Goal: Transaction & Acquisition: Purchase product/service

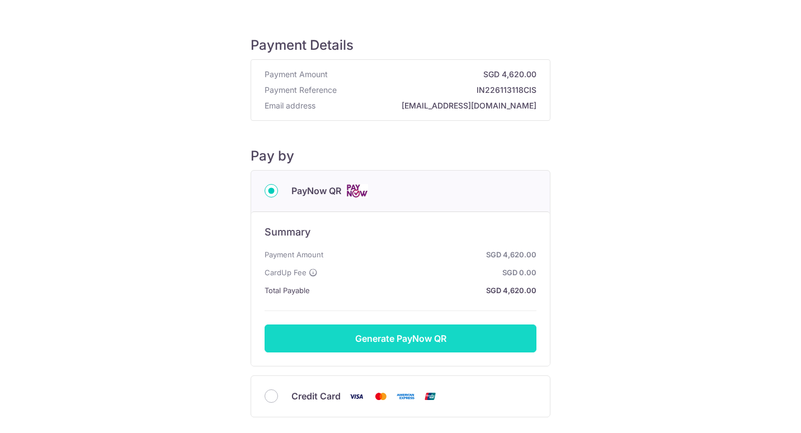
click at [435, 336] on button "Generate PayNow QR" at bounding box center [401, 339] width 272 height 28
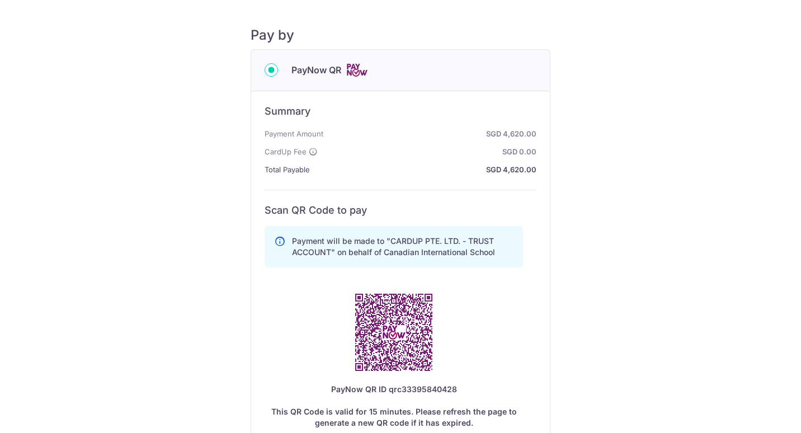
scroll to position [280, 0]
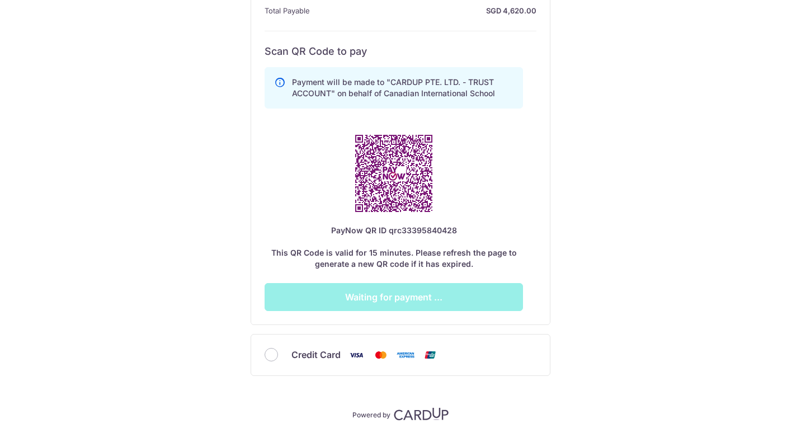
click at [440, 329] on div "PayNow QR Summary Payment Amount SGD 4,620.00 CardUp Fee SGD 0.00 Total Payable…" at bounding box center [401, 133] width 300 height 486
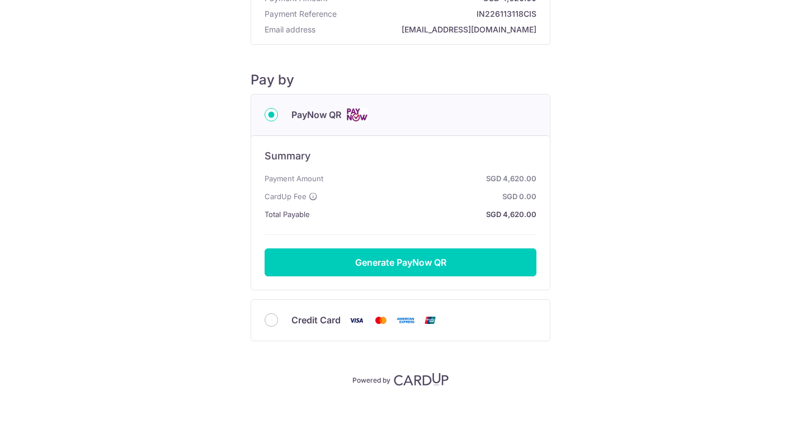
scroll to position [81, 0]
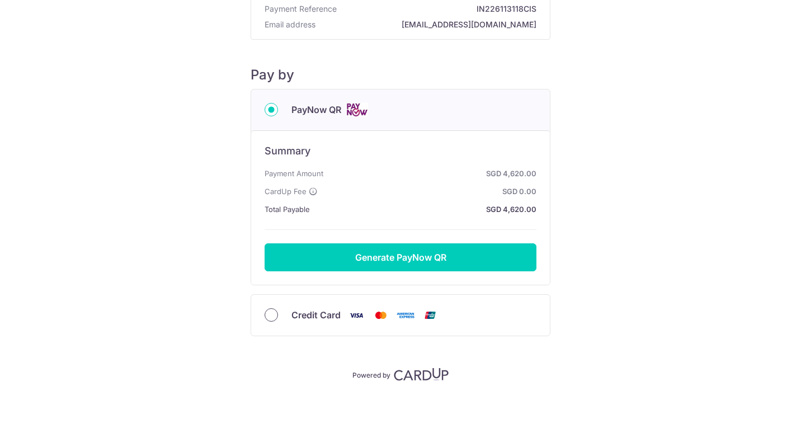
click at [274, 315] on input "Credit Card" at bounding box center [271, 314] width 13 height 13
radio input "true"
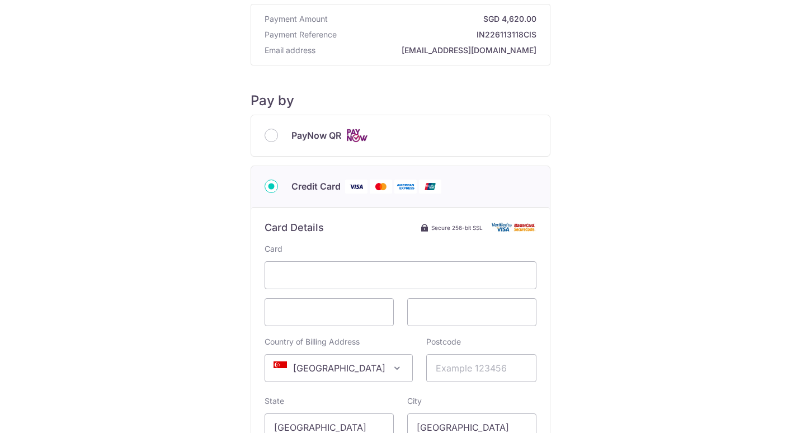
scroll to position [56, 0]
click at [354, 267] on span at bounding box center [401, 275] width 272 height 28
click at [406, 180] on img at bounding box center [406, 186] width 22 height 14
click at [278, 180] on input "Credit Card" at bounding box center [271, 185] width 13 height 13
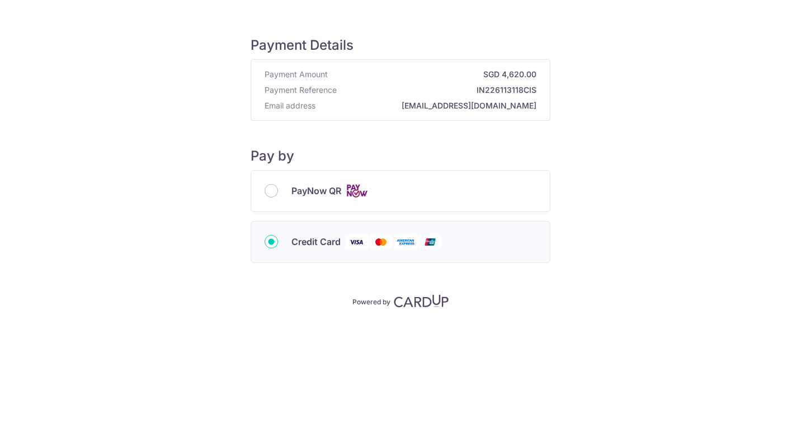
scroll to position [0, 0]
click at [353, 240] on img at bounding box center [356, 242] width 22 height 14
click at [278, 240] on input "Credit Card" at bounding box center [271, 241] width 13 height 13
